Goal: Find specific page/section: Find specific page/section

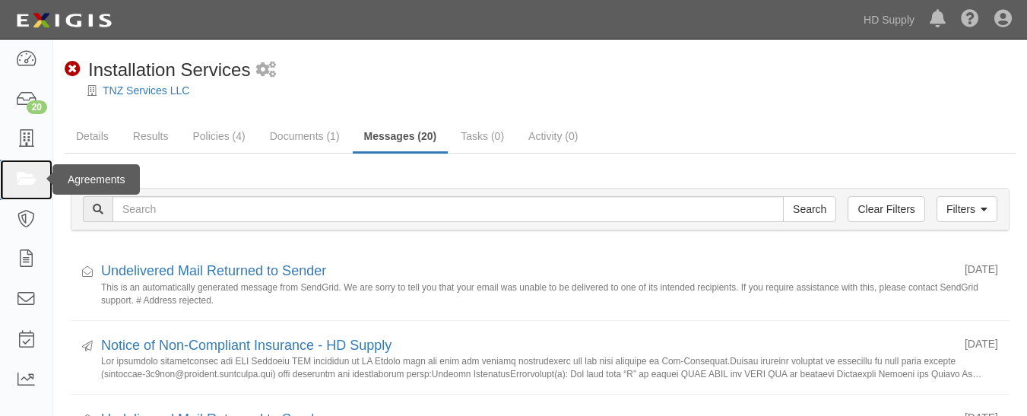
click at [33, 179] on icon at bounding box center [25, 179] width 21 height 17
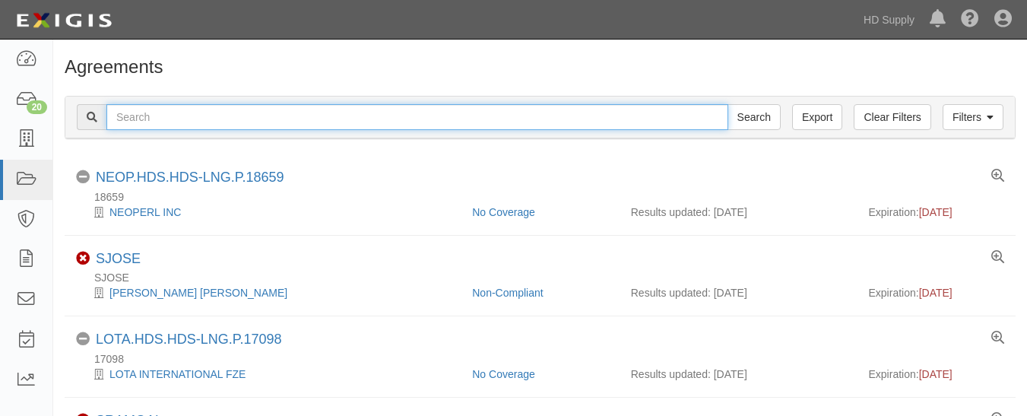
click at [298, 117] on input "text" at bounding box center [417, 117] width 622 height 26
paste input "Rheia Verve,LLC DBA ALL Best Cabinet"
type input "Rheia Verve,LLC DBA ALL Best Cabinet"
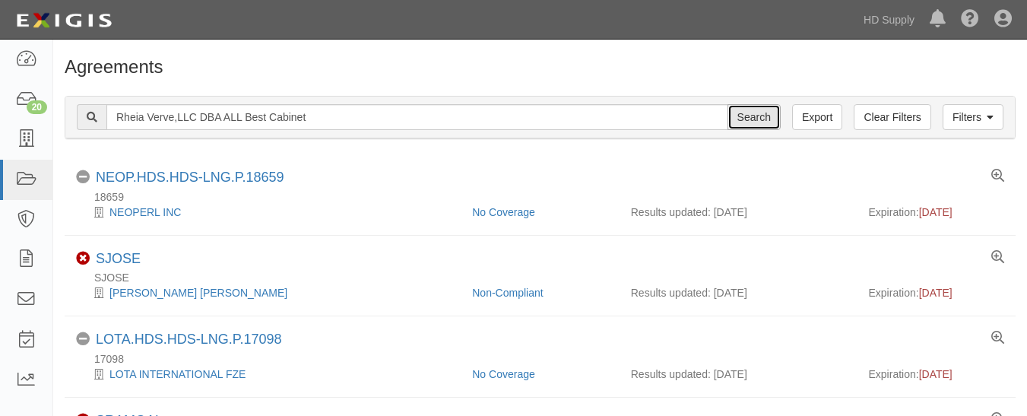
click at [740, 125] on input "Search" at bounding box center [753, 117] width 53 height 26
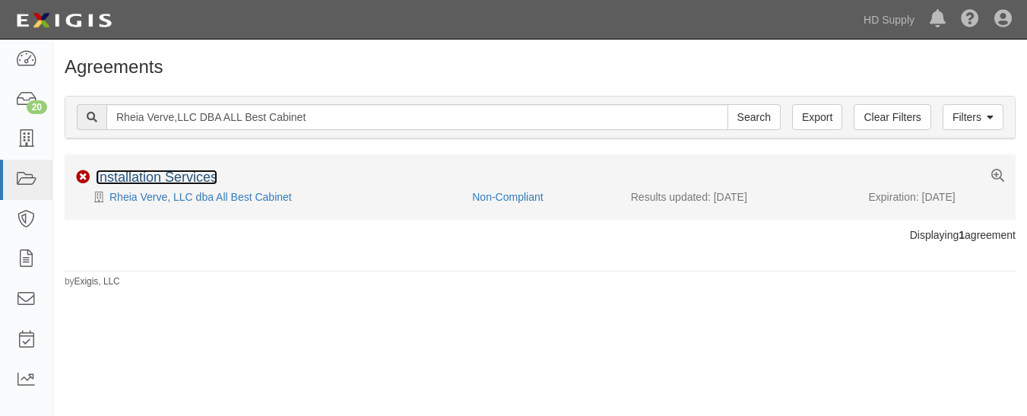
click at [185, 173] on link "Installation Services" at bounding box center [157, 176] width 122 height 15
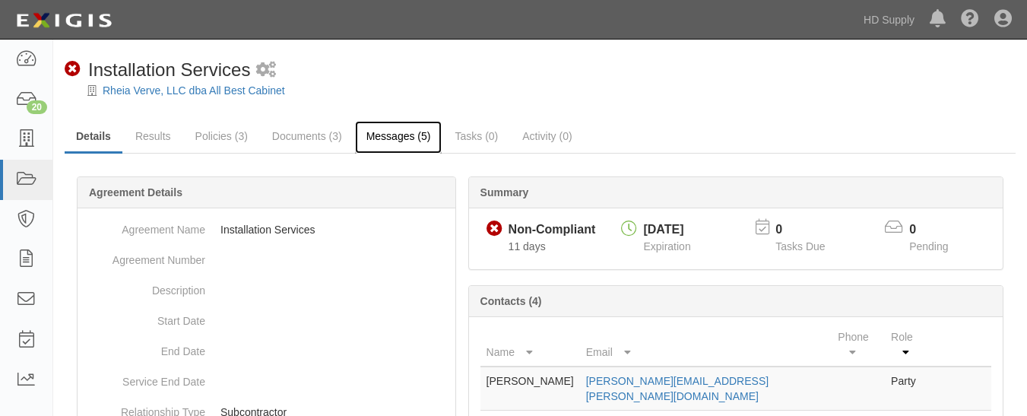
click at [375, 135] on link "Messages (5)" at bounding box center [398, 137] width 87 height 33
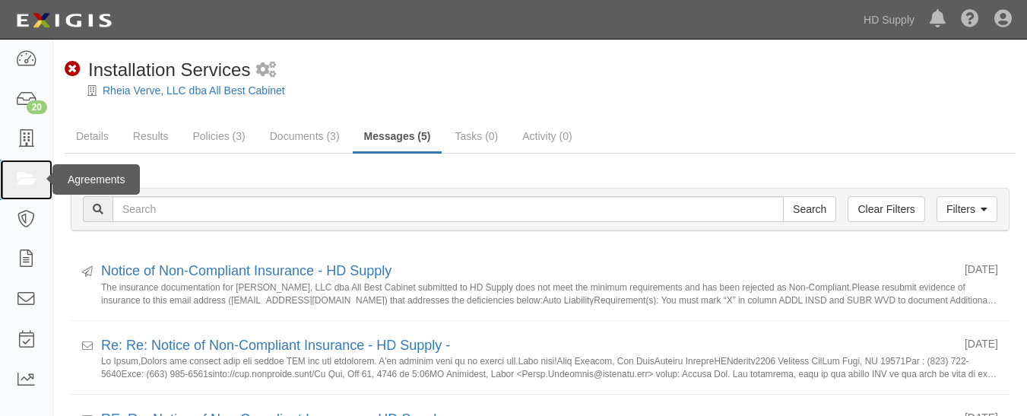
click at [14, 179] on link at bounding box center [26, 180] width 52 height 40
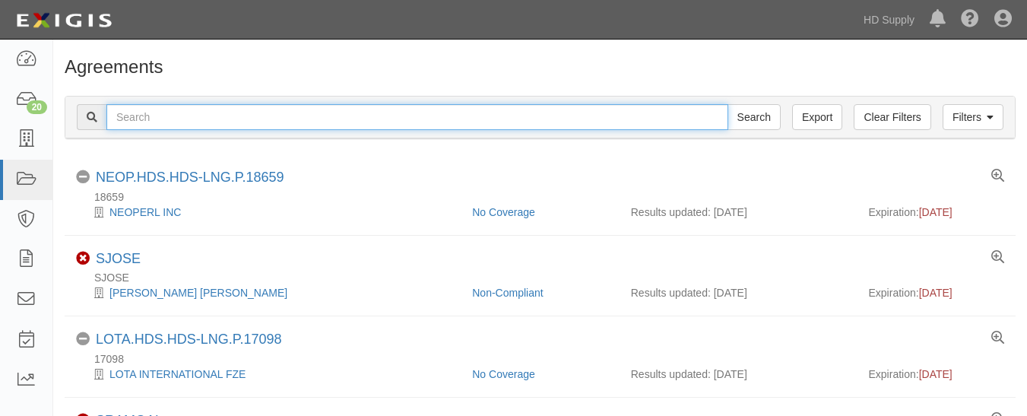
click at [227, 122] on input "text" at bounding box center [417, 117] width 622 height 26
paste input "[US_STATE] Home Installers"
type input "[US_STATE] Home Installers"
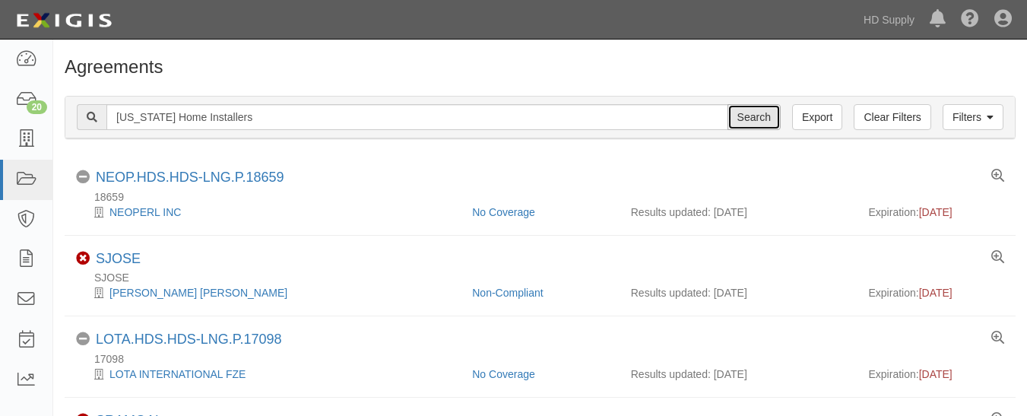
click at [767, 112] on input "Search" at bounding box center [753, 117] width 53 height 26
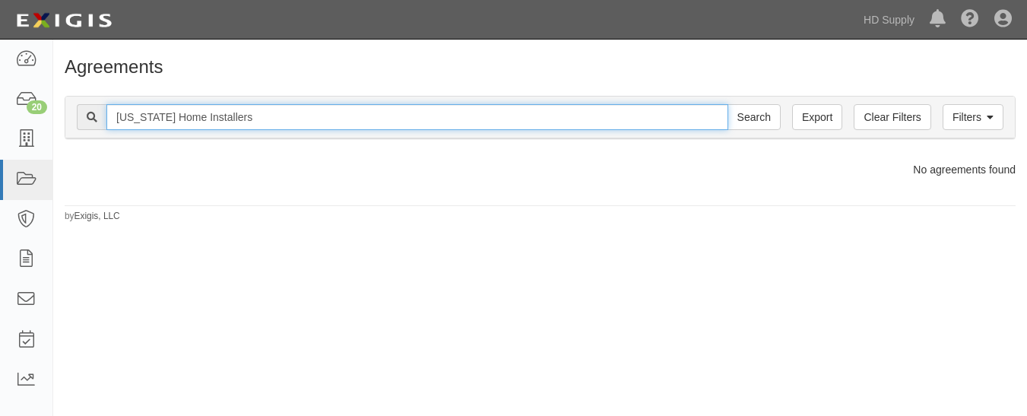
click at [279, 114] on input "[US_STATE] Home Installers" at bounding box center [417, 117] width 622 height 26
type input "[US_STATE] Home Installers"
click at [727, 104] on input "Search" at bounding box center [753, 117] width 53 height 26
